Goal: Information Seeking & Learning: Find specific fact

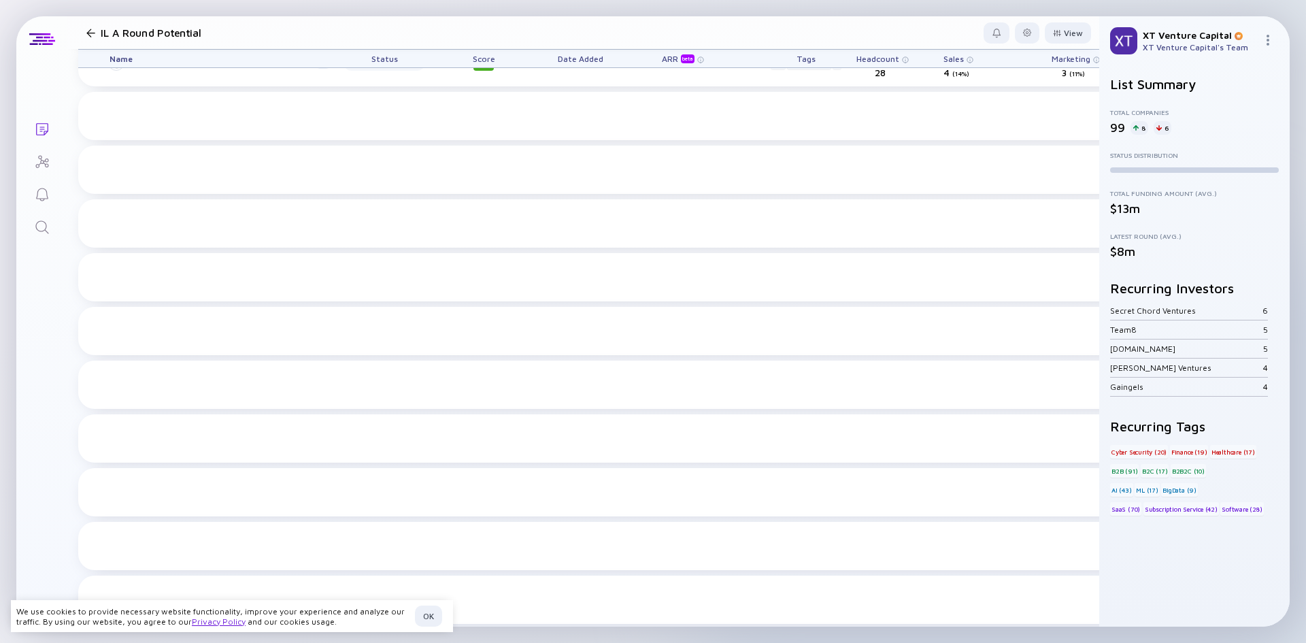
scroll to position [612, 0]
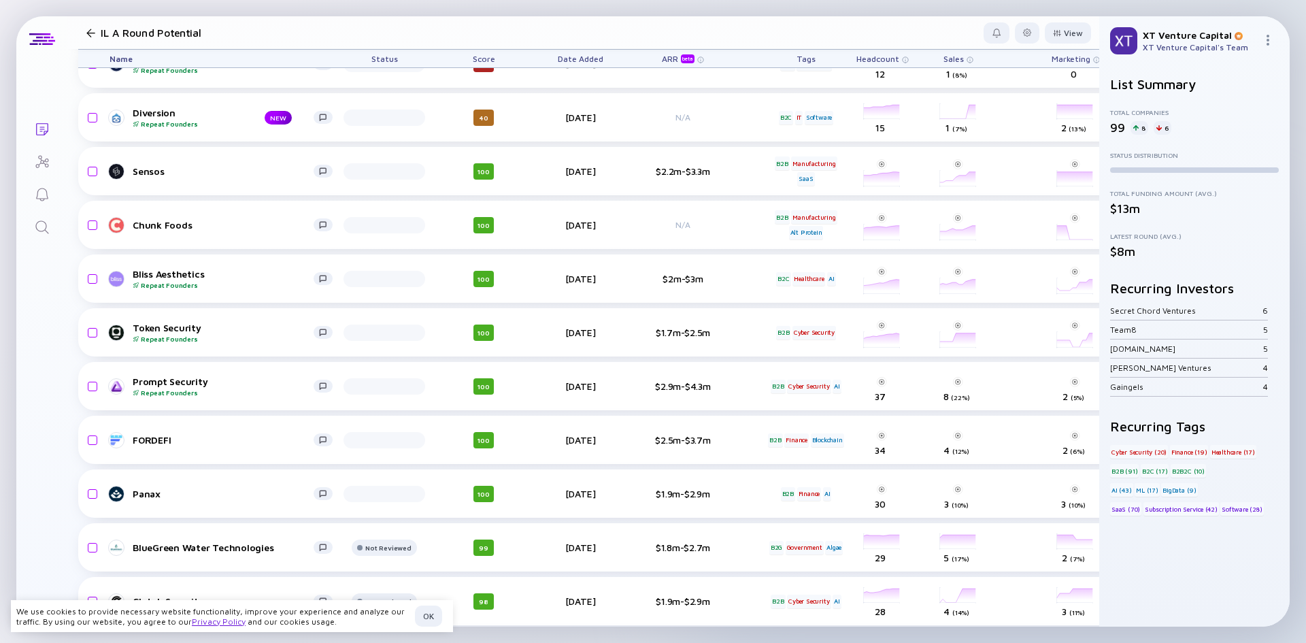
click at [48, 222] on icon "Search" at bounding box center [42, 227] width 16 height 16
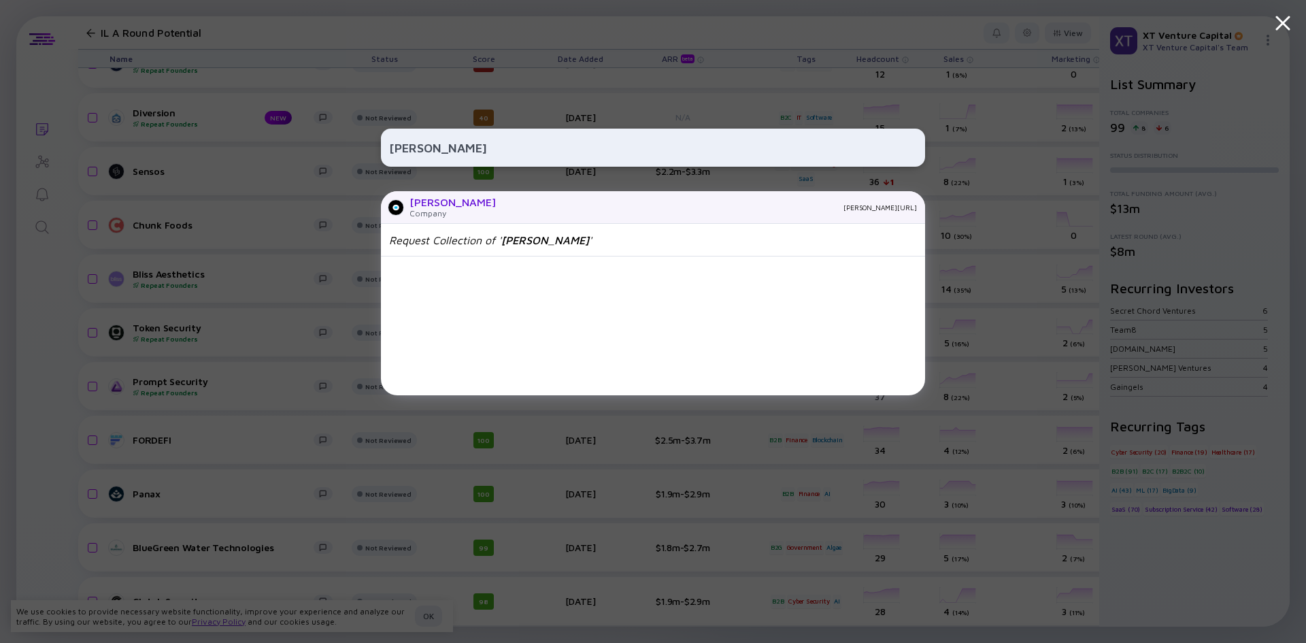
type input "[PERSON_NAME]"
click at [433, 210] on div "Company" at bounding box center [453, 213] width 86 height 10
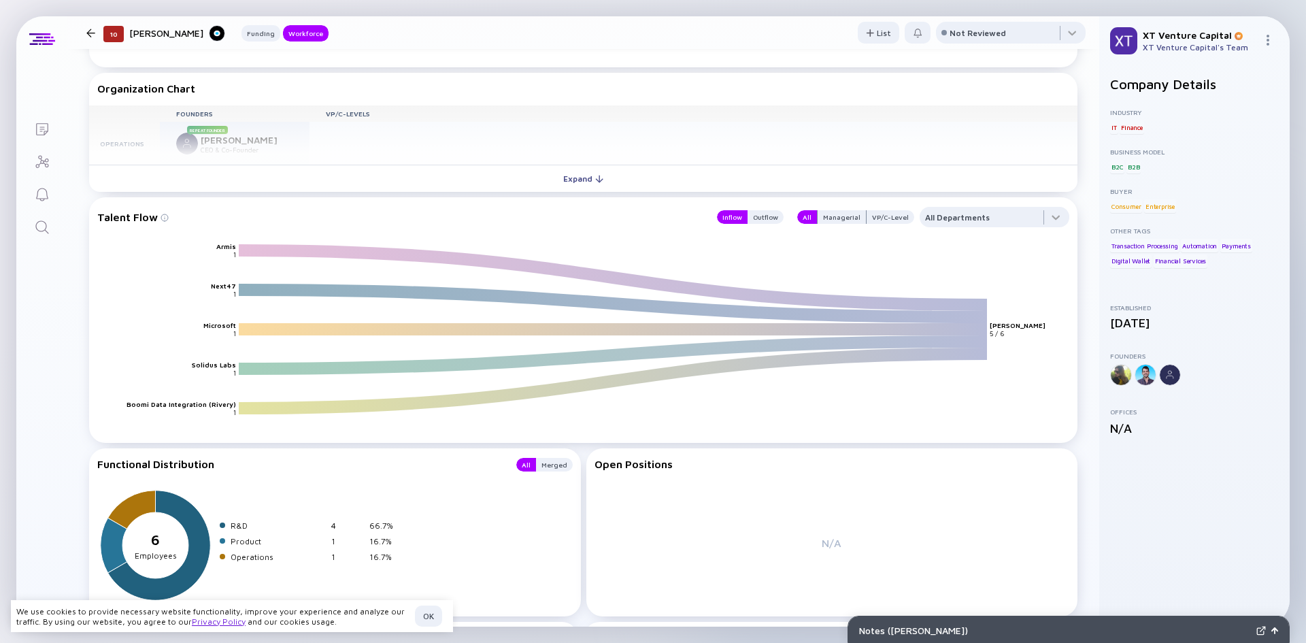
scroll to position [1157, 0]
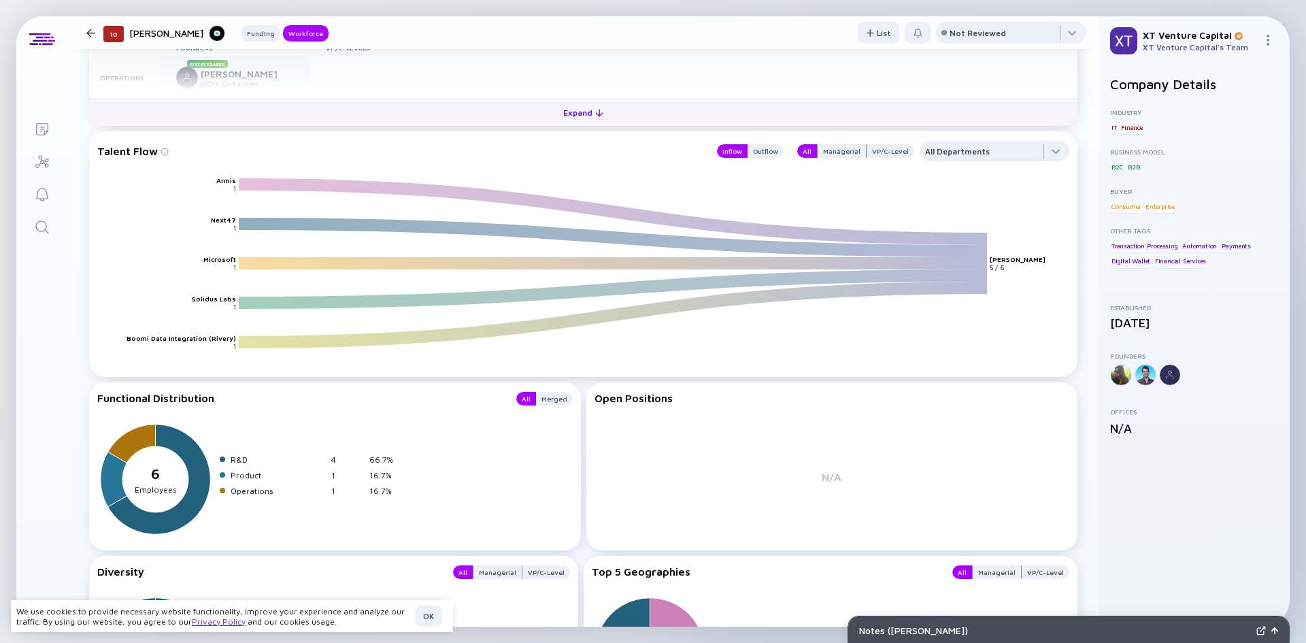
click at [560, 121] on div "Expand" at bounding box center [583, 112] width 56 height 21
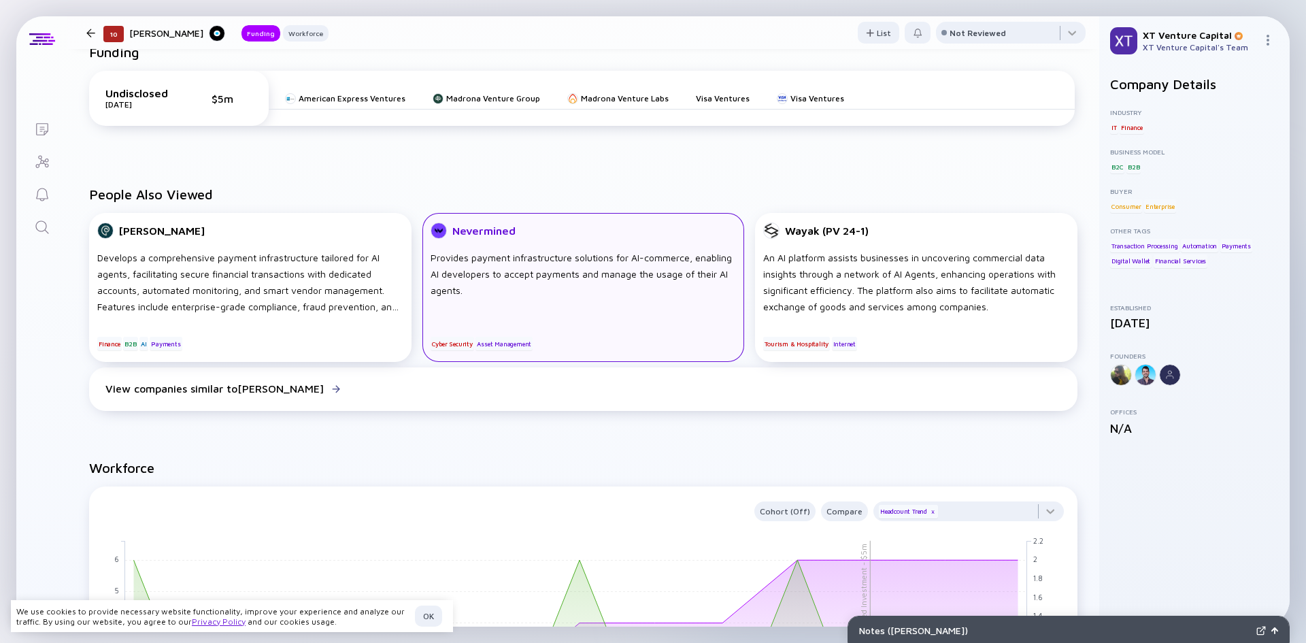
scroll to position [173, 0]
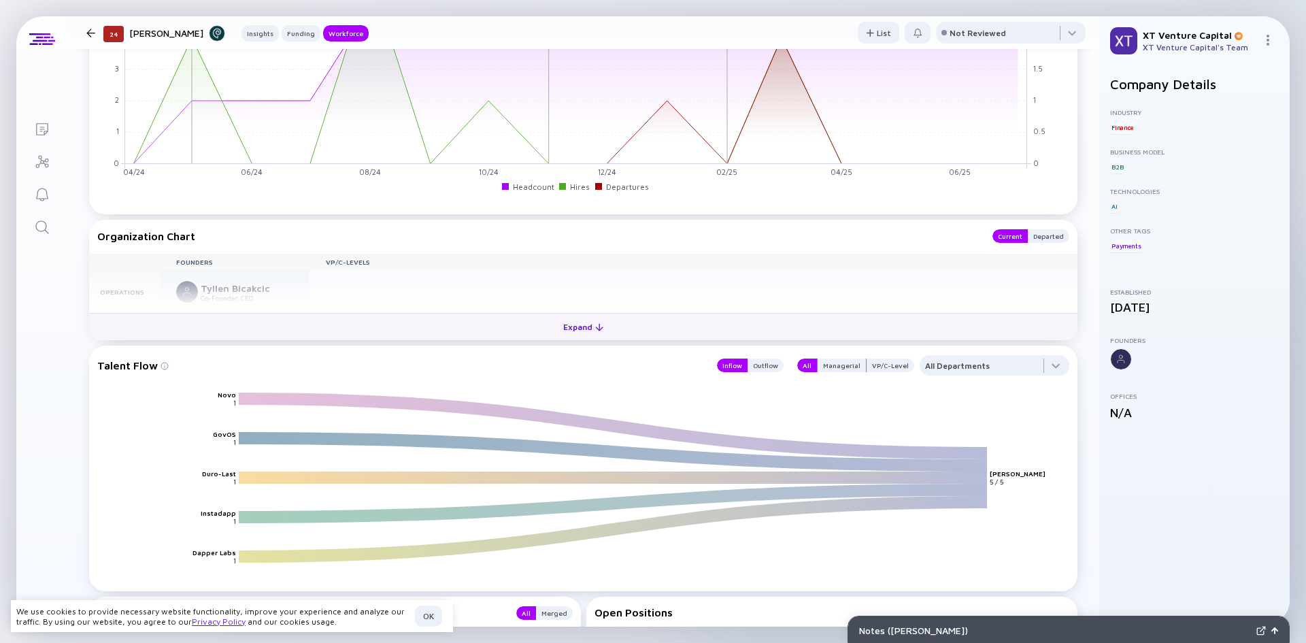
scroll to position [1497, 0]
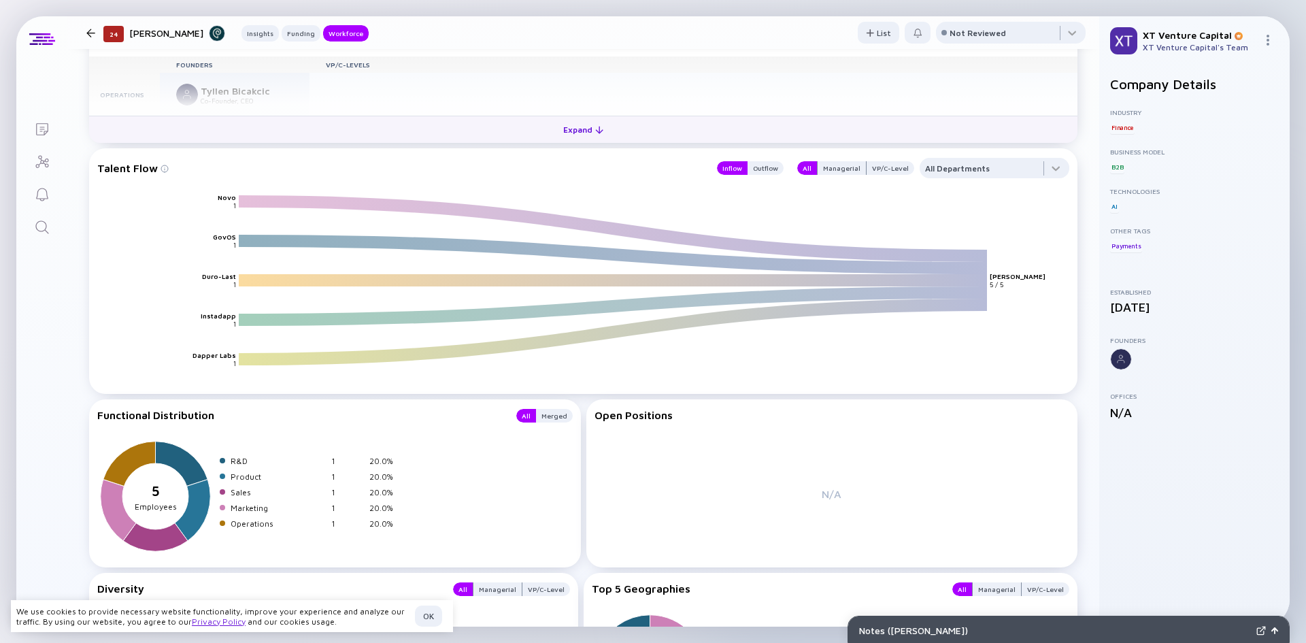
click at [441, 135] on button "Expand" at bounding box center [583, 129] width 989 height 27
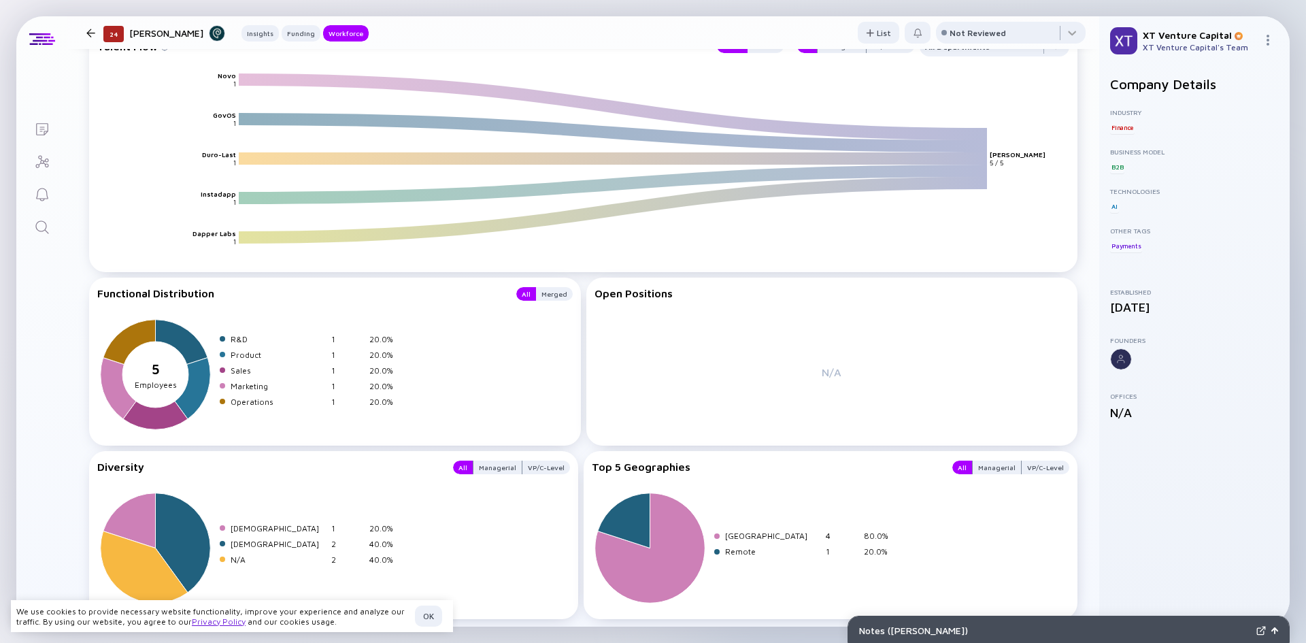
scroll to position [1666, 0]
